Goal: Register for event/course

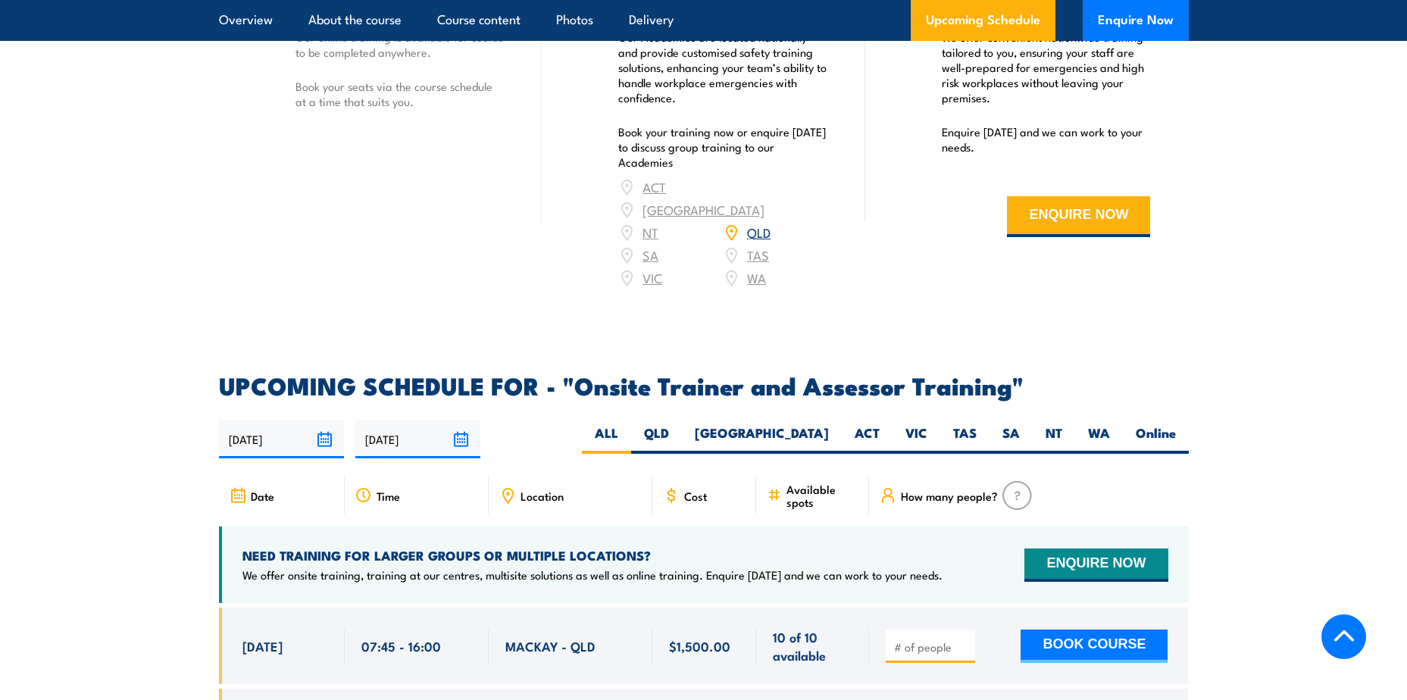
scroll to position [2653, 0]
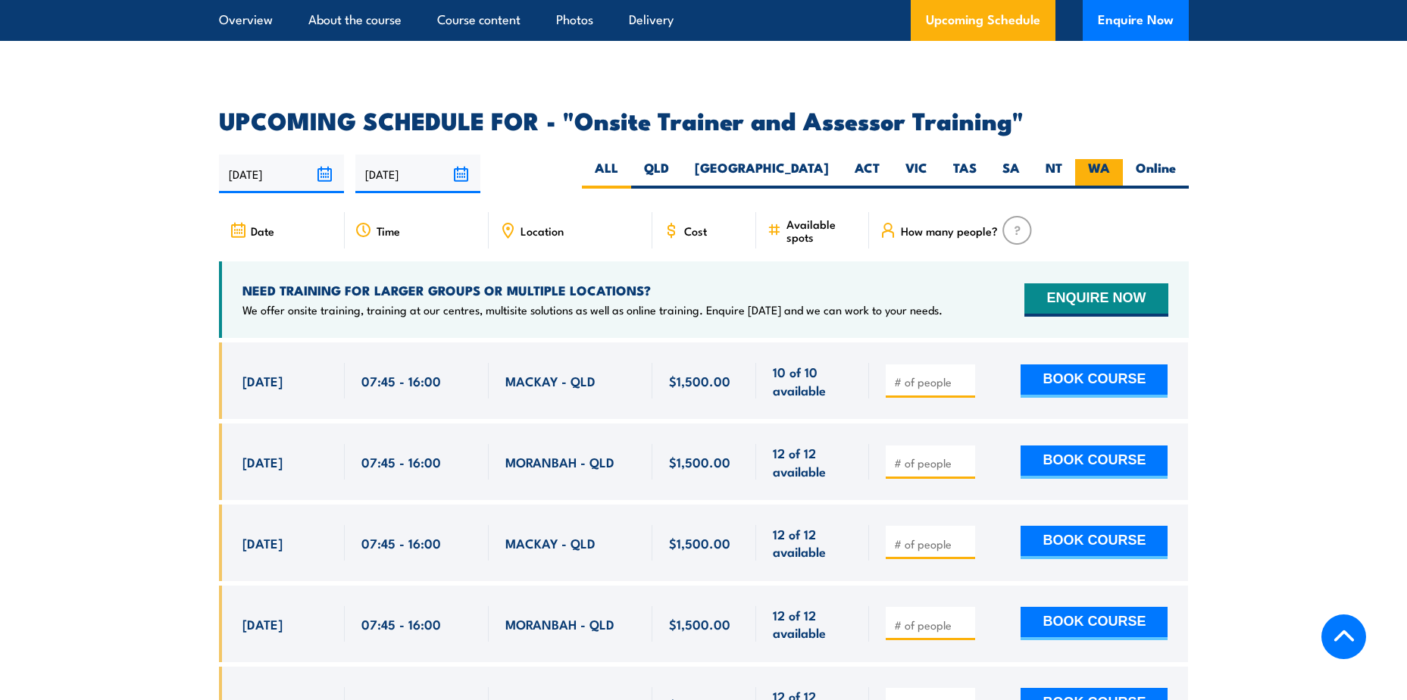
click at [1085, 159] on label "WA" at bounding box center [1099, 174] width 48 height 30
click at [1110, 159] on input "WA" at bounding box center [1115, 164] width 10 height 10
radio input "true"
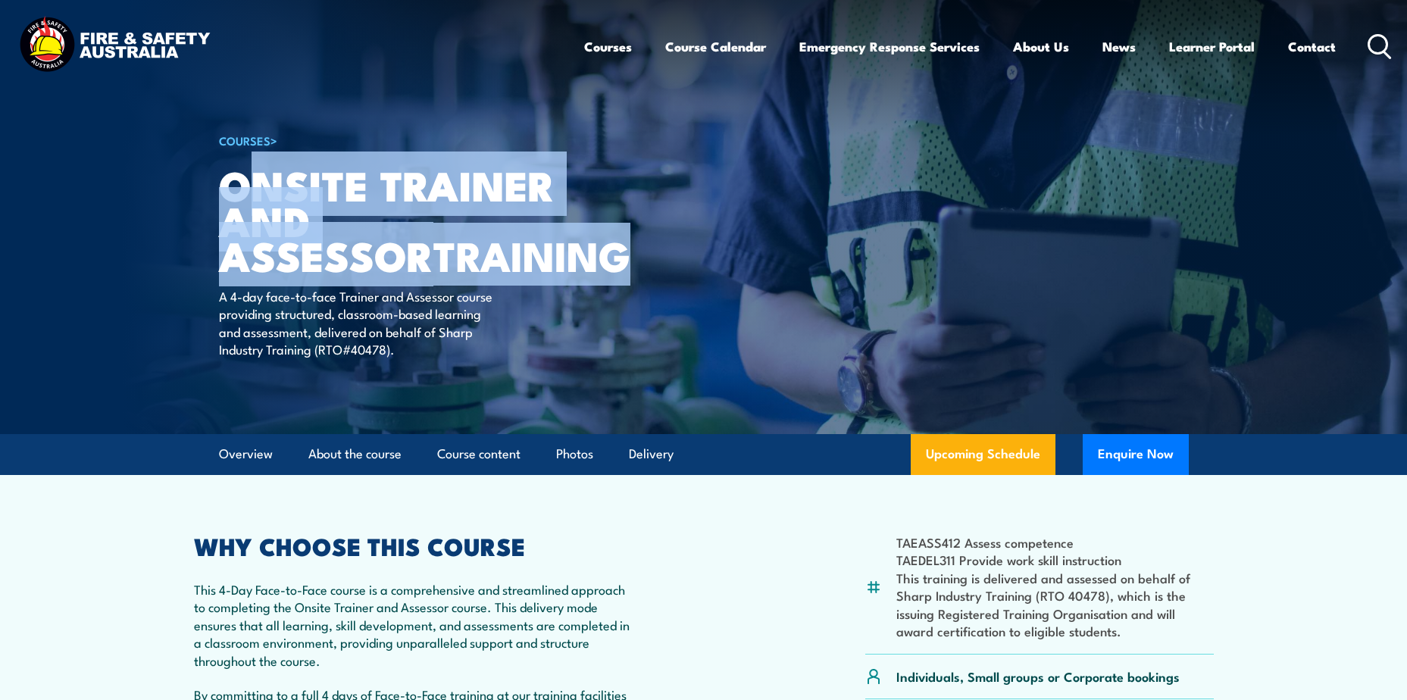
drag, startPoint x: 428, startPoint y: 261, endPoint x: 241, endPoint y: 195, distance: 198.7
click at [241, 195] on h1 "Onsite Trainer and Assessor TRAINING" at bounding box center [406, 220] width 374 height 106
click at [578, 272] on h1 "Onsite Trainer and Assessor TRAINING" at bounding box center [406, 220] width 374 height 106
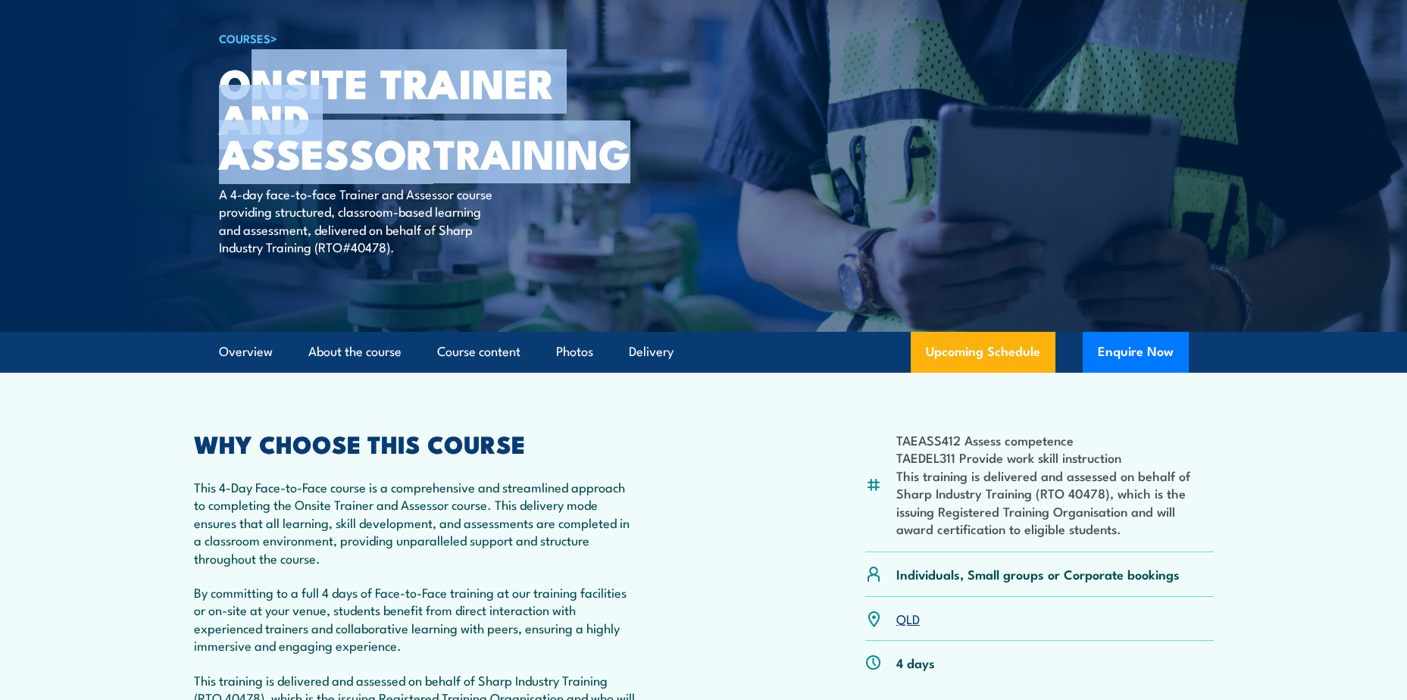
scroll to position [227, 0]
